Goal: Use online tool/utility

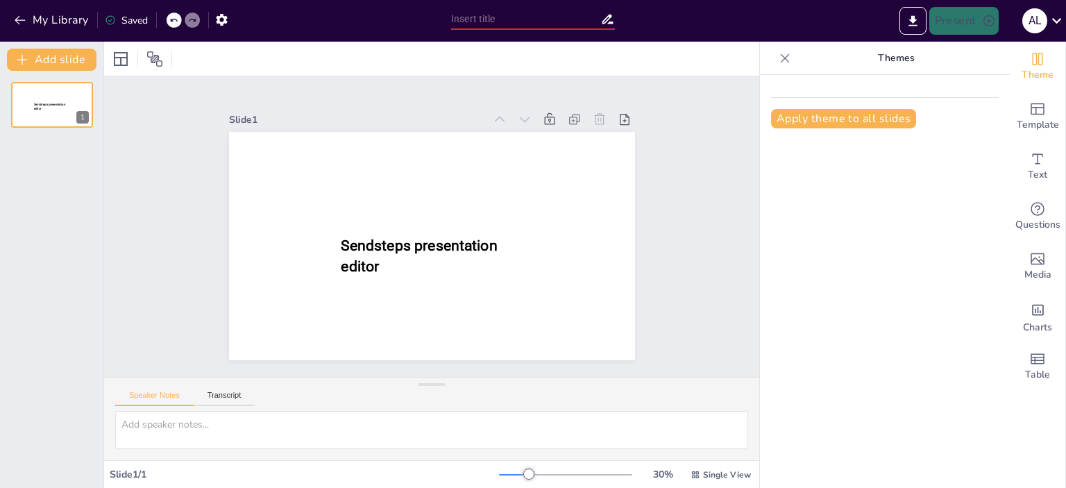
type input "CICLO DE UN PROYECTO"
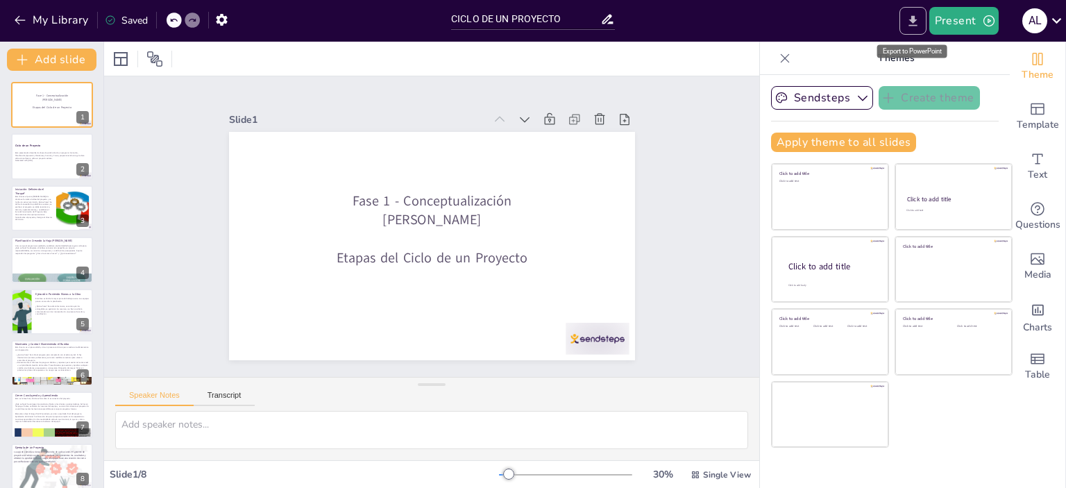
click at [908, 22] on icon "Export to PowerPoint" at bounding box center [913, 21] width 15 height 15
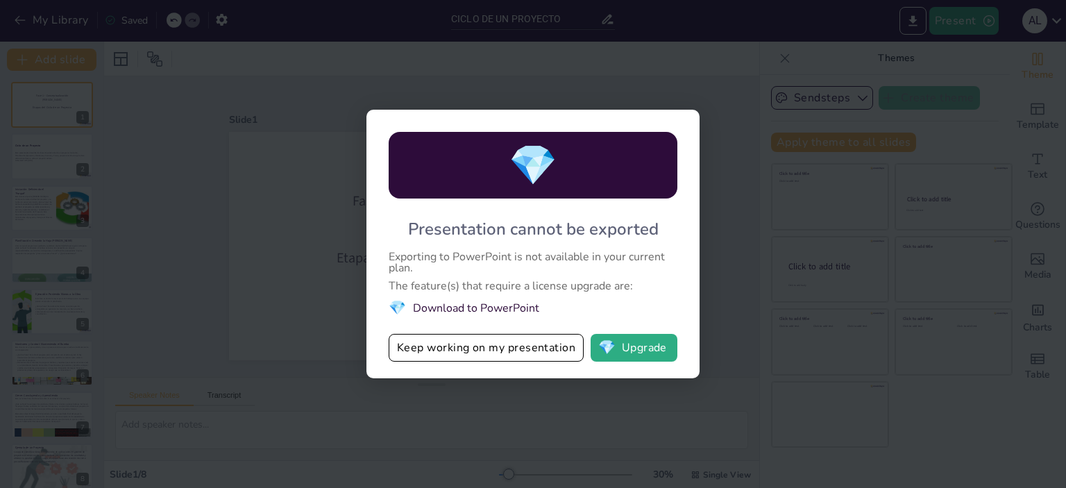
click at [839, 133] on div "💎 Presentation cannot be exported Exporting to PowerPoint is not available in y…" at bounding box center [533, 244] width 1066 height 488
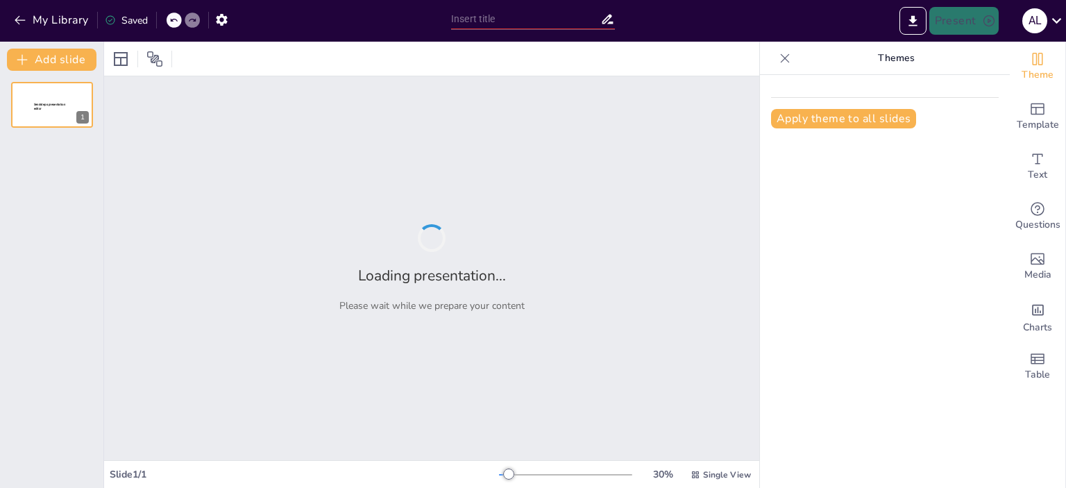
type input "CICLO DE UN PROYECTO"
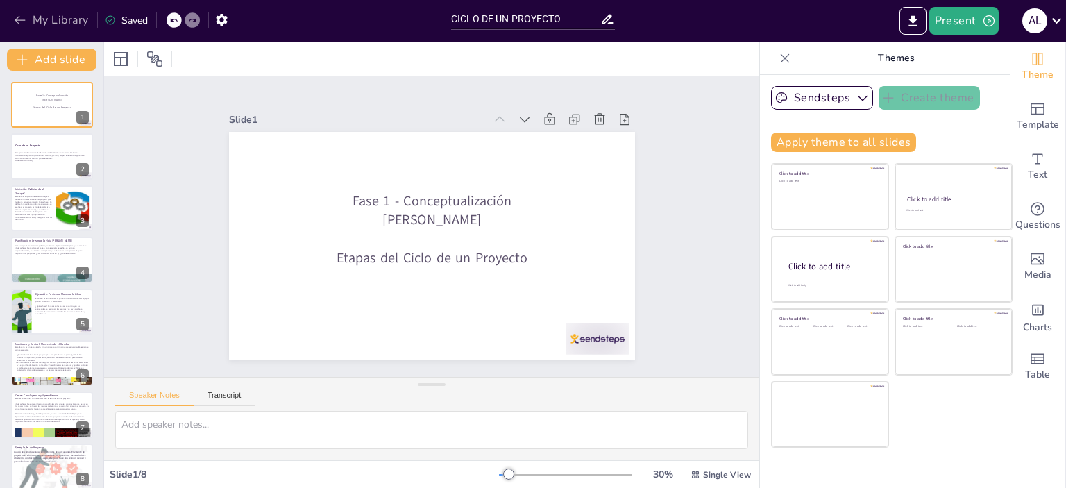
click at [71, 24] on button "My Library" at bounding box center [52, 20] width 84 height 22
